Goal: Task Accomplishment & Management: Use online tool/utility

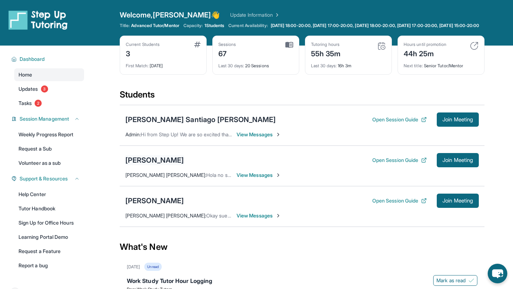
click at [156, 164] on div "[PERSON_NAME]" at bounding box center [154, 160] width 58 height 10
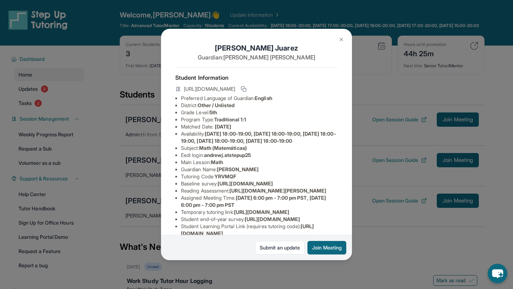
click at [343, 37] on img at bounding box center [342, 40] width 6 height 6
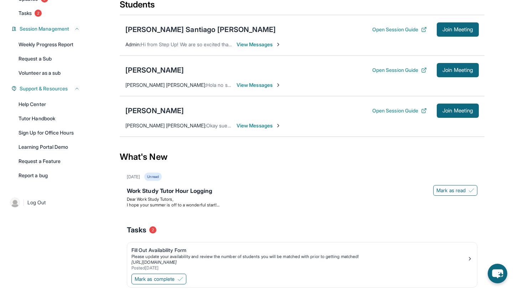
scroll to position [92, 0]
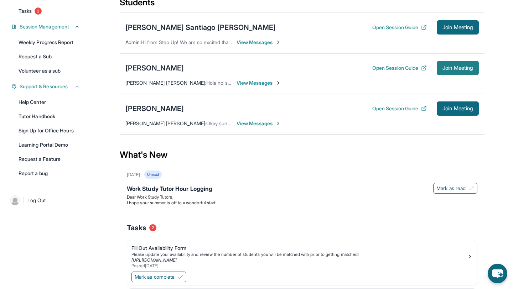
click at [454, 70] on span "Join Meeting" at bounding box center [458, 68] width 31 height 4
click at [155, 71] on div "[PERSON_NAME]" at bounding box center [154, 68] width 58 height 10
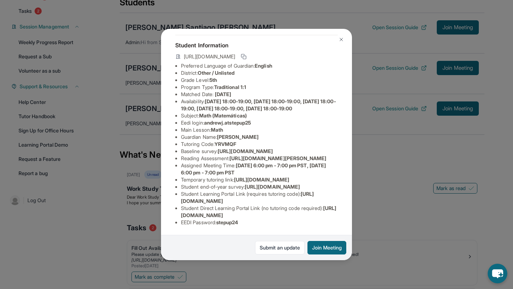
scroll to position [103, 0]
click at [216, 120] on span "andrewj.atstepup25" at bounding box center [227, 123] width 47 height 6
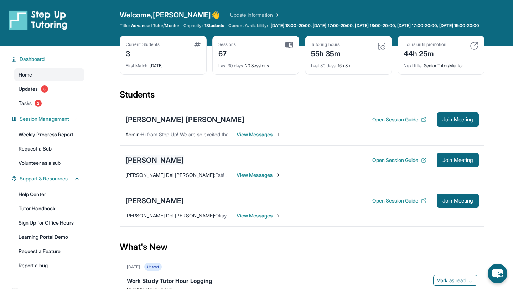
click at [150, 165] on div "[PERSON_NAME]" at bounding box center [154, 160] width 58 height 10
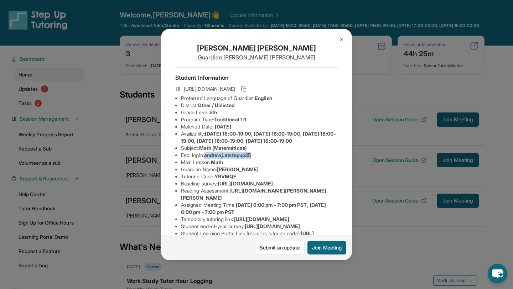
drag, startPoint x: 208, startPoint y: 162, endPoint x: 260, endPoint y: 163, distance: 52.4
click at [260, 159] on li "Eedi login : [PERSON_NAME].atstepup25" at bounding box center [259, 155] width 157 height 7
copy span "andrewj.atstepup25"
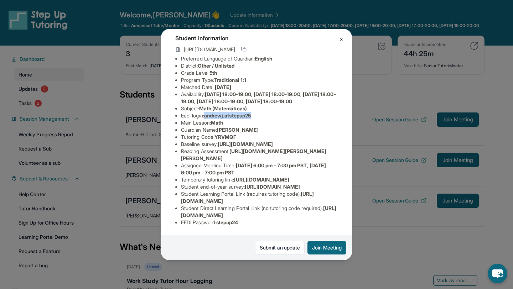
scroll to position [77, 0]
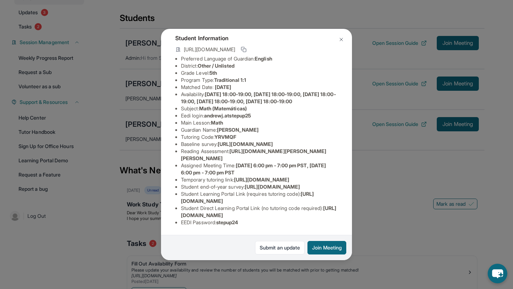
click at [232, 223] on span "stepup24" at bounding box center [227, 223] width 22 height 6
copy span "stepup24"
drag, startPoint x: 207, startPoint y: 71, endPoint x: 267, endPoint y: 75, distance: 60.1
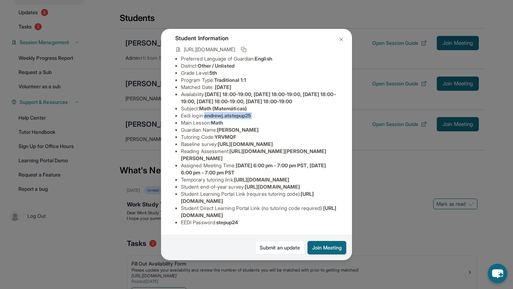
click at [269, 75] on ul "Preferred Language of Guardian: English District: Other / Unlisted Grade Level:…" at bounding box center [256, 140] width 163 height 171
copy span "andrewj.atstepup25"
click at [238, 223] on span "stepup24" at bounding box center [227, 223] width 22 height 6
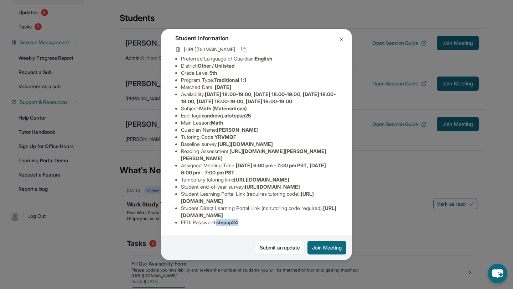
copy span "stepup24"
